Goal: Use online tool/utility: Use online tool/utility

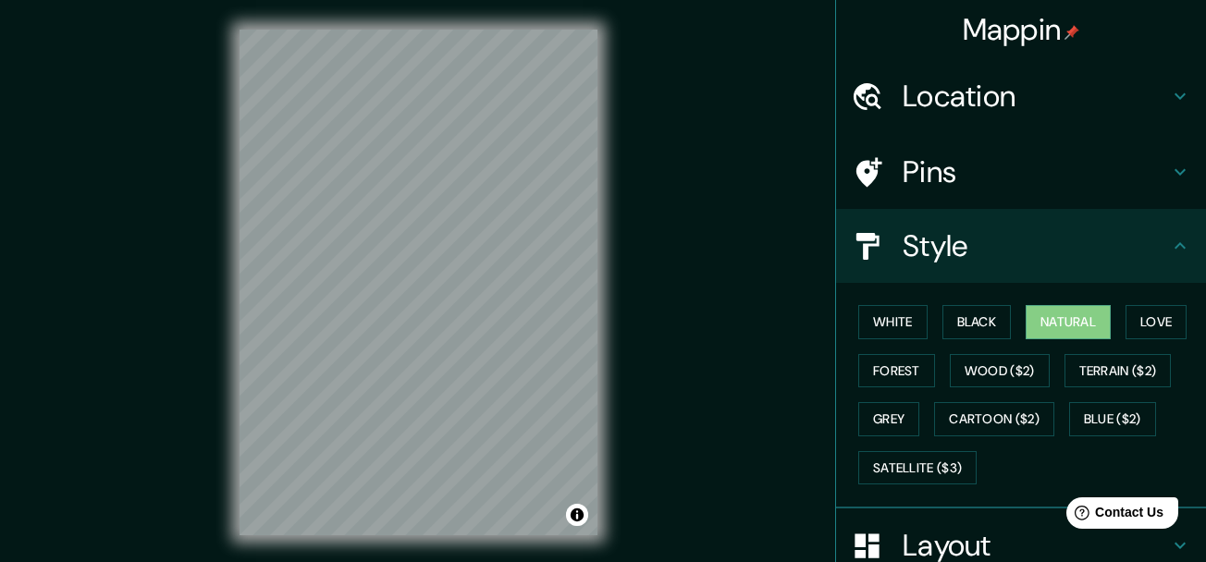
click at [1125, 182] on h4 "Pins" at bounding box center [1036, 172] width 266 height 37
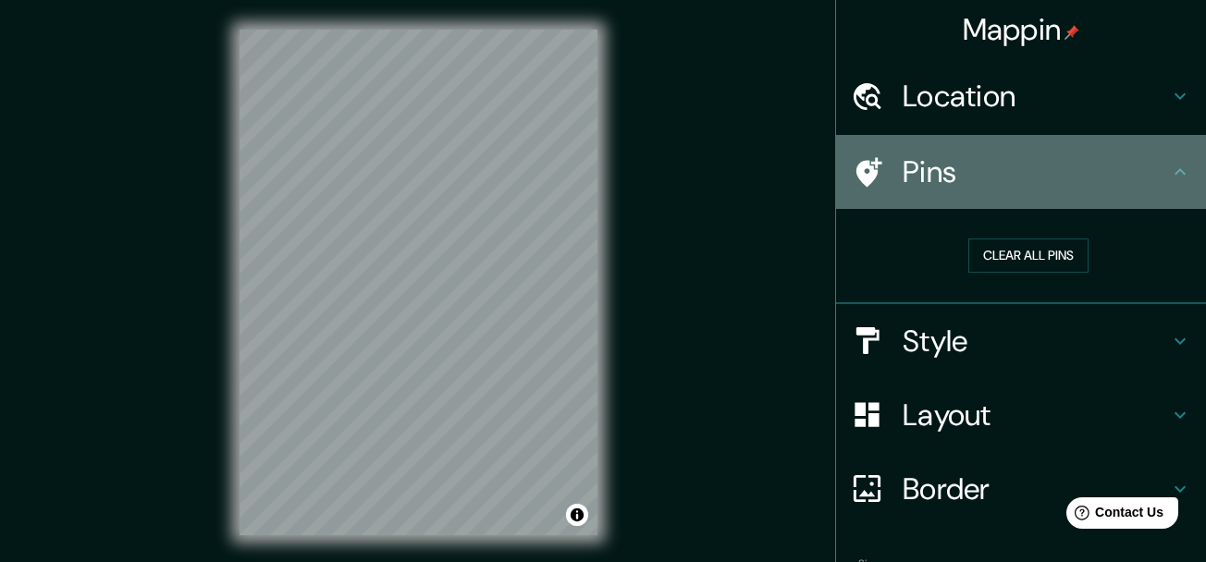
click at [1143, 178] on h4 "Pins" at bounding box center [1036, 172] width 266 height 37
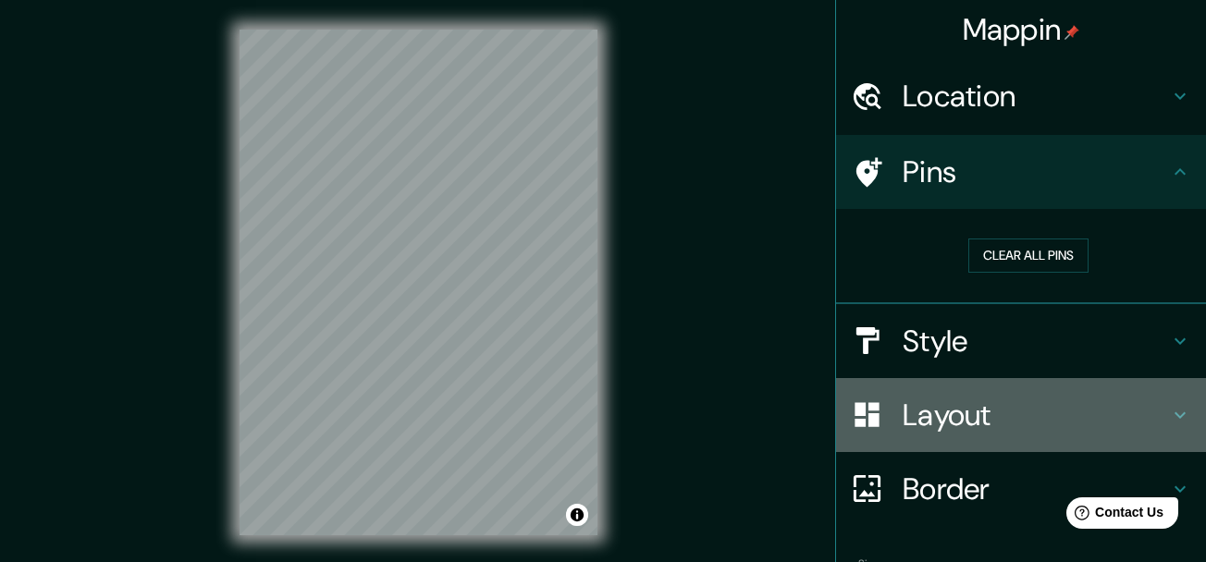
click at [1076, 412] on h4 "Layout" at bounding box center [1036, 415] width 266 height 37
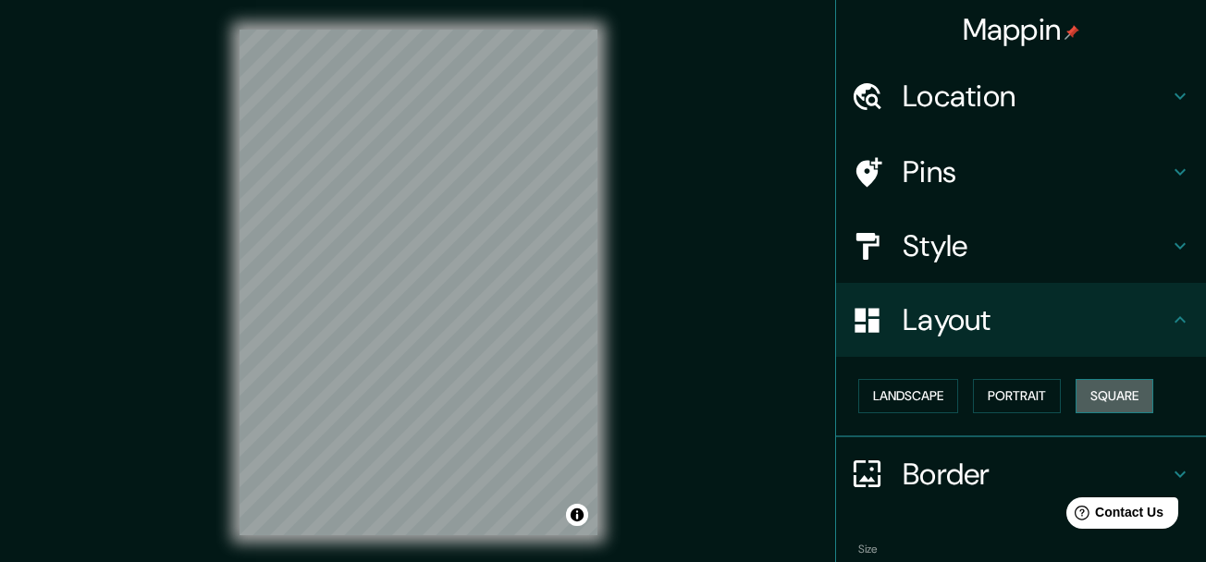
click at [1108, 387] on button "Square" at bounding box center [1115, 396] width 78 height 34
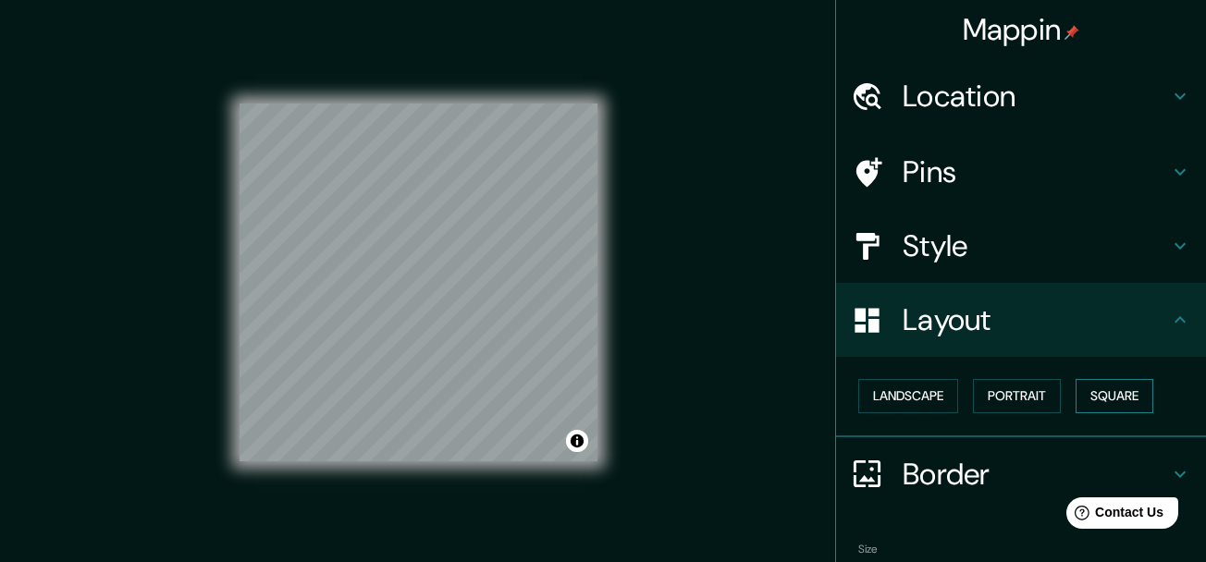
click at [1076, 385] on button "Square" at bounding box center [1115, 396] width 78 height 34
click at [962, 388] on div "Landscape [GEOGRAPHIC_DATA]" at bounding box center [1028, 396] width 355 height 49
click at [973, 390] on button "Portrait" at bounding box center [1017, 396] width 88 height 34
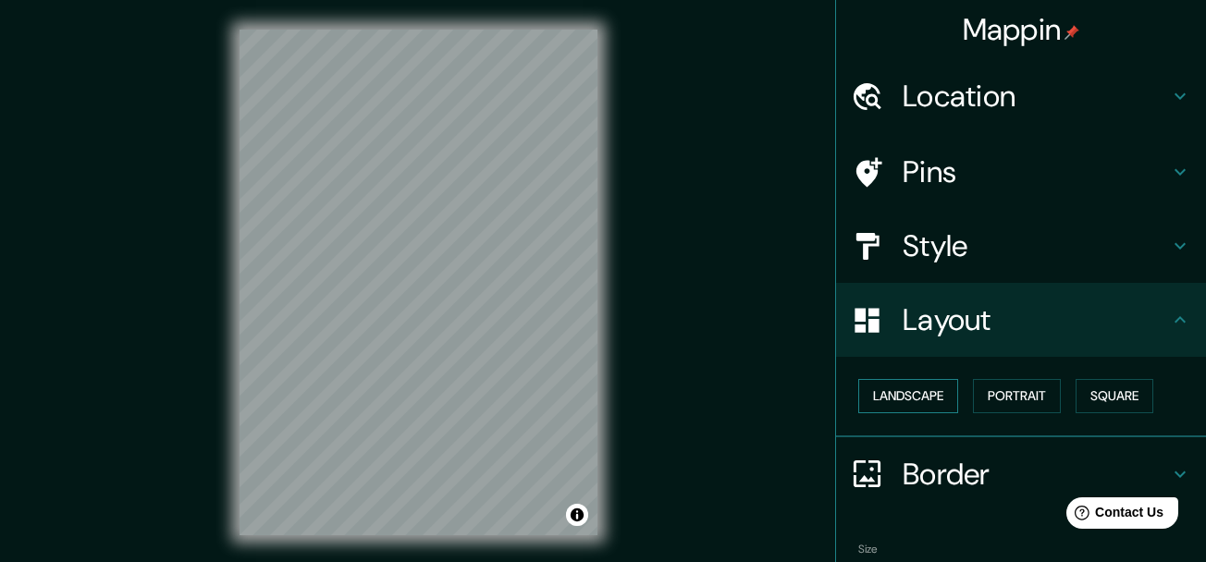
click at [915, 395] on button "Landscape" at bounding box center [908, 396] width 100 height 34
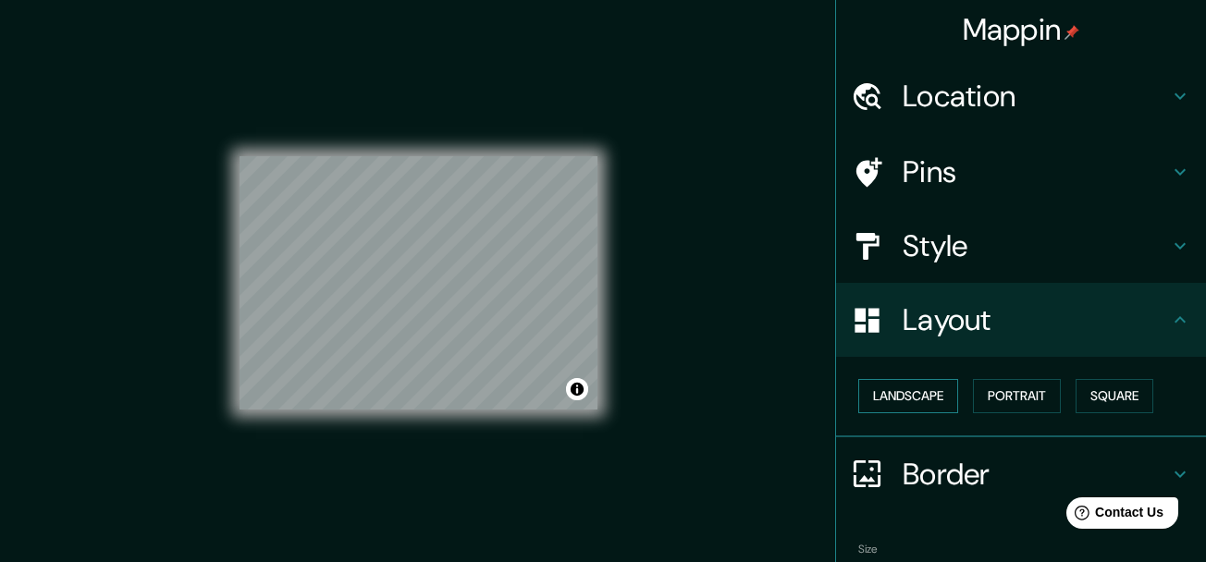
click at [915, 395] on button "Landscape" at bounding box center [908, 396] width 100 height 34
click at [997, 394] on button "Portrait" at bounding box center [1017, 396] width 88 height 34
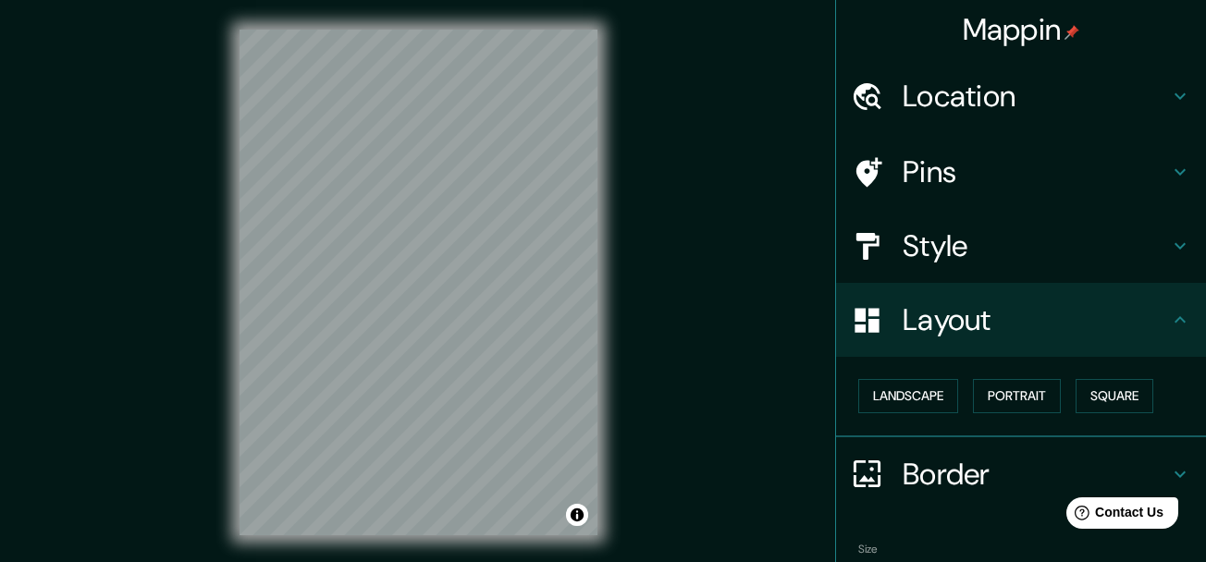
click at [1153, 100] on h4 "Location" at bounding box center [1036, 96] width 266 height 37
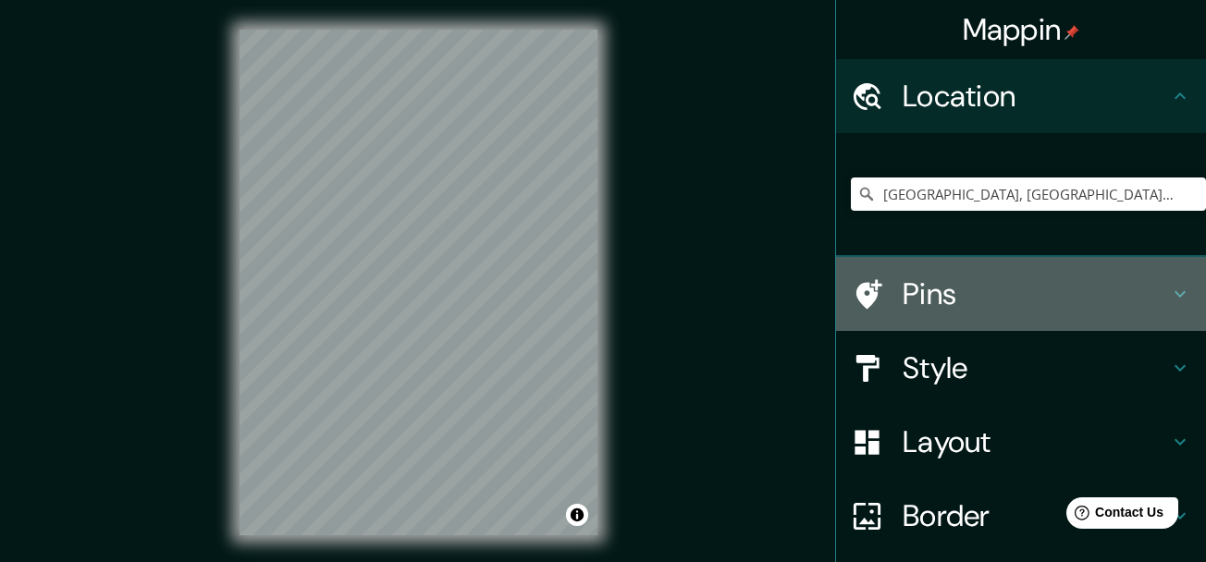
click at [1134, 296] on h4 "Pins" at bounding box center [1036, 294] width 266 height 37
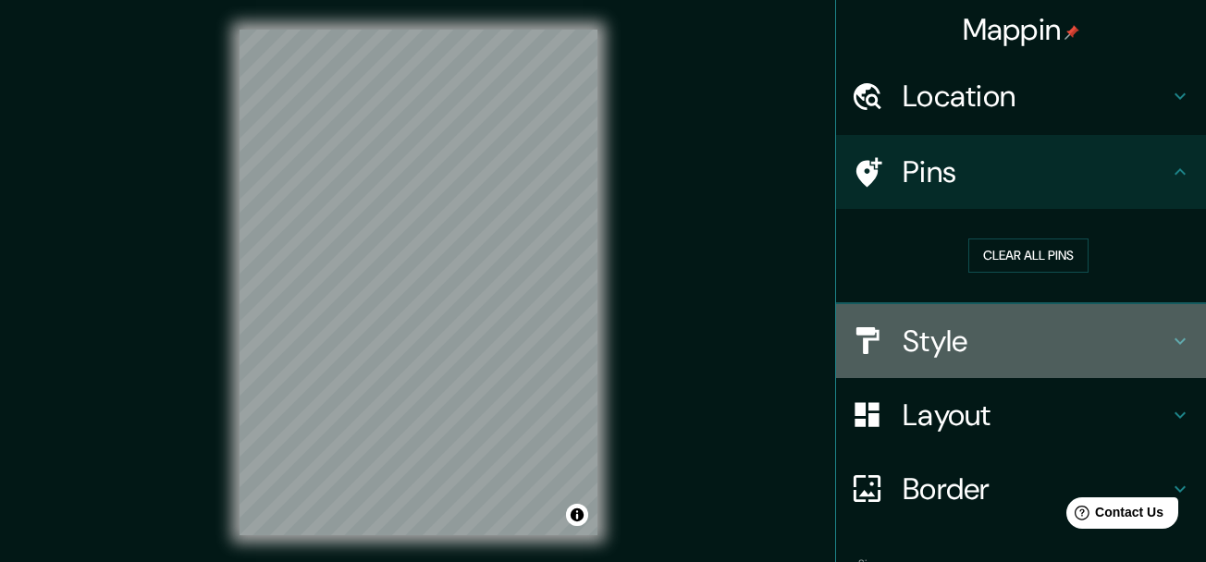
click at [1136, 334] on h4 "Style" at bounding box center [1036, 341] width 266 height 37
